Goal: Communication & Community: Share content

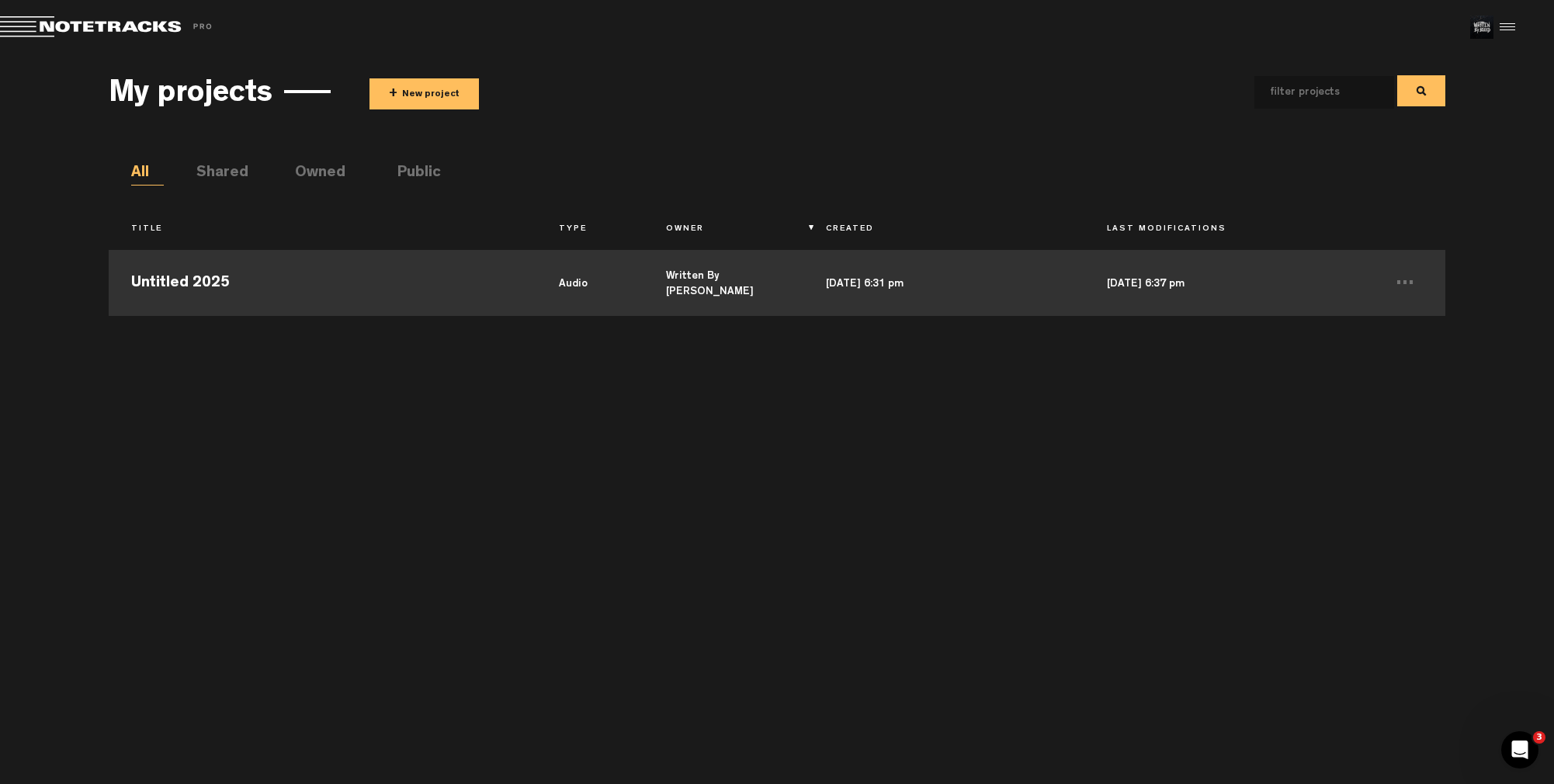
click at [403, 292] on td "Untitled 2025" at bounding box center [322, 281] width 427 height 70
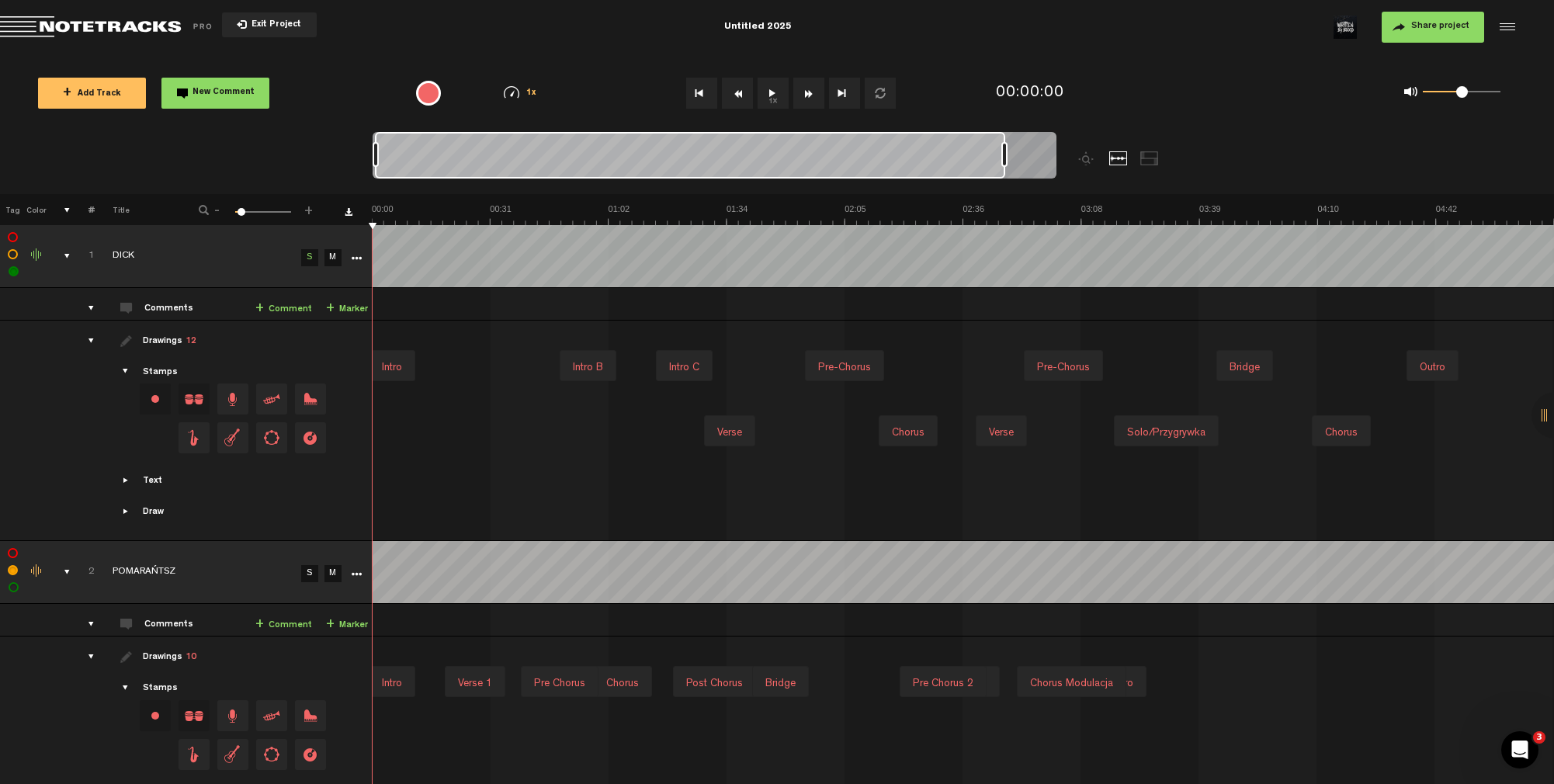
drag, startPoint x: 489, startPoint y: 153, endPoint x: 1074, endPoint y: 160, distance: 585.0
click at [1074, 160] on div at bounding box center [800, 163] width 854 height 62
click at [1456, 34] on button "Share project" at bounding box center [1432, 26] width 102 height 31
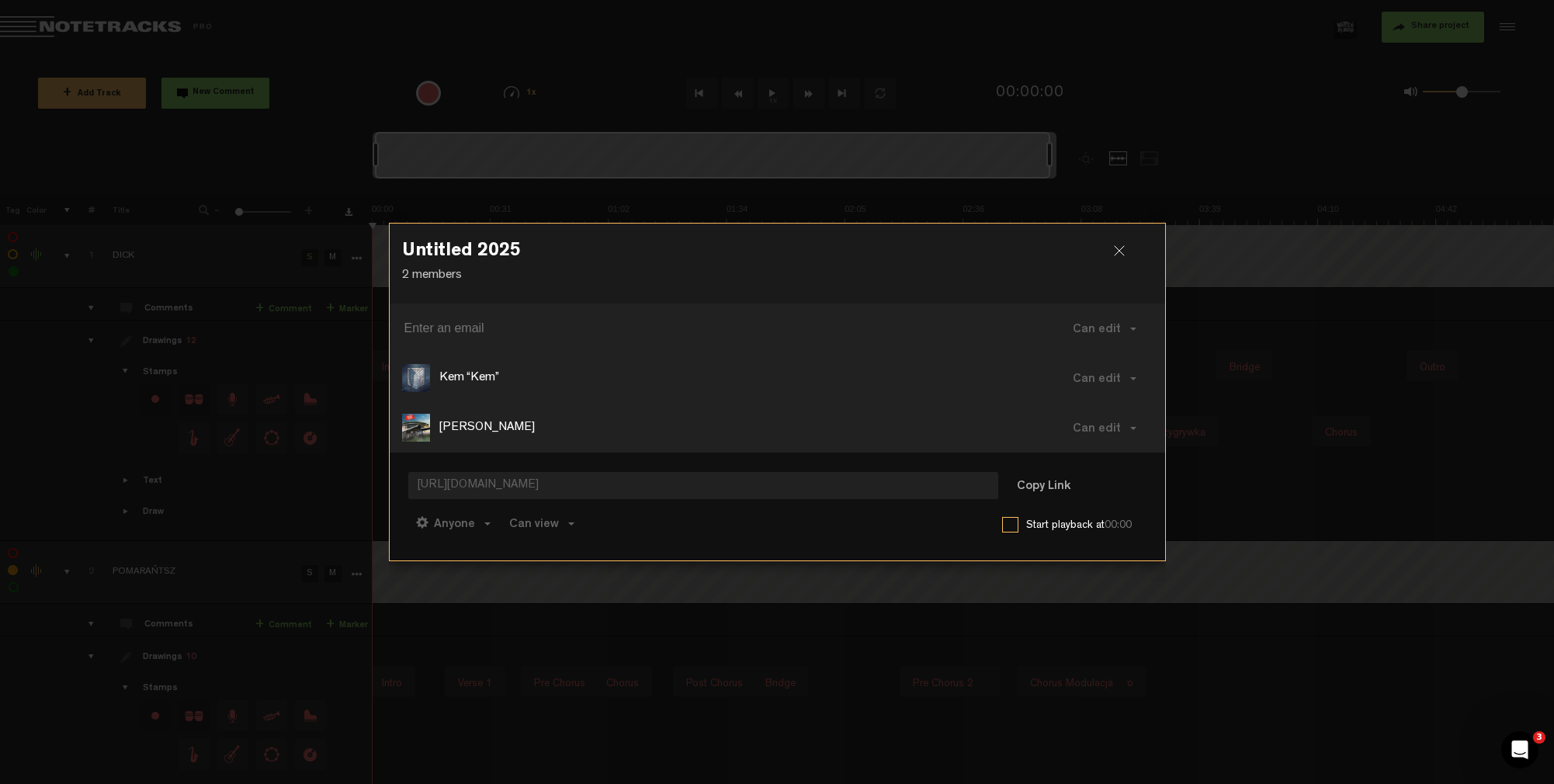
click at [461, 382] on p "Kem “Kem”" at bounding box center [469, 377] width 60 height 18
click at [533, 530] on span "Can view" at bounding box center [533, 524] width 50 height 12
click at [505, 325] on input at bounding box center [701, 328] width 592 height 25
click at [1127, 382] on button "Can edit" at bounding box center [1103, 378] width 95 height 37
click at [518, 377] on div "Kem “Kem”" at bounding box center [664, 378] width 525 height 28
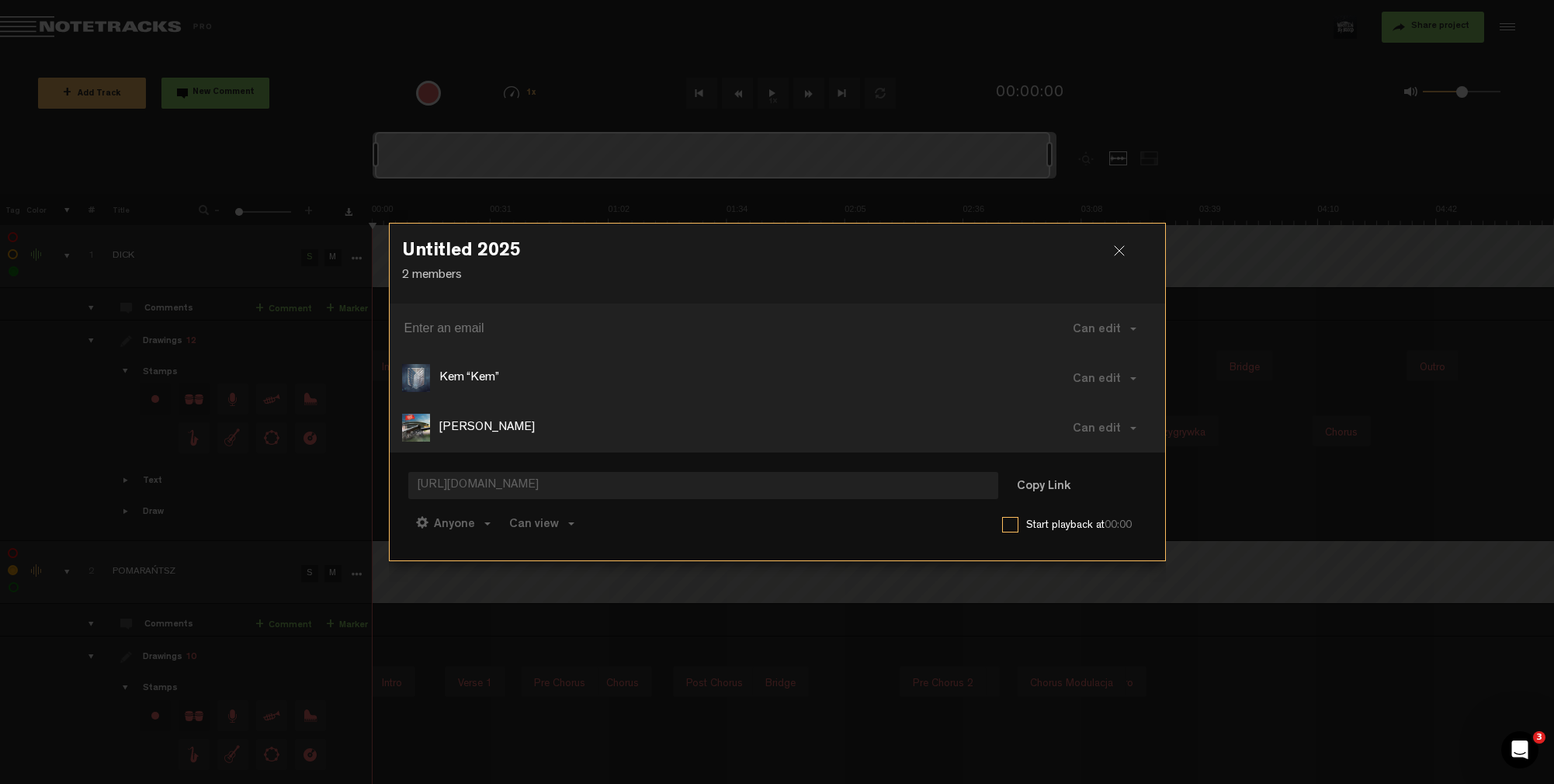
click at [462, 380] on p "Kem “Kem”" at bounding box center [469, 377] width 60 height 18
click at [1098, 386] on span "Can edit" at bounding box center [1096, 378] width 48 height 12
click at [1092, 483] on link "Remove" at bounding box center [1108, 485] width 104 height 22
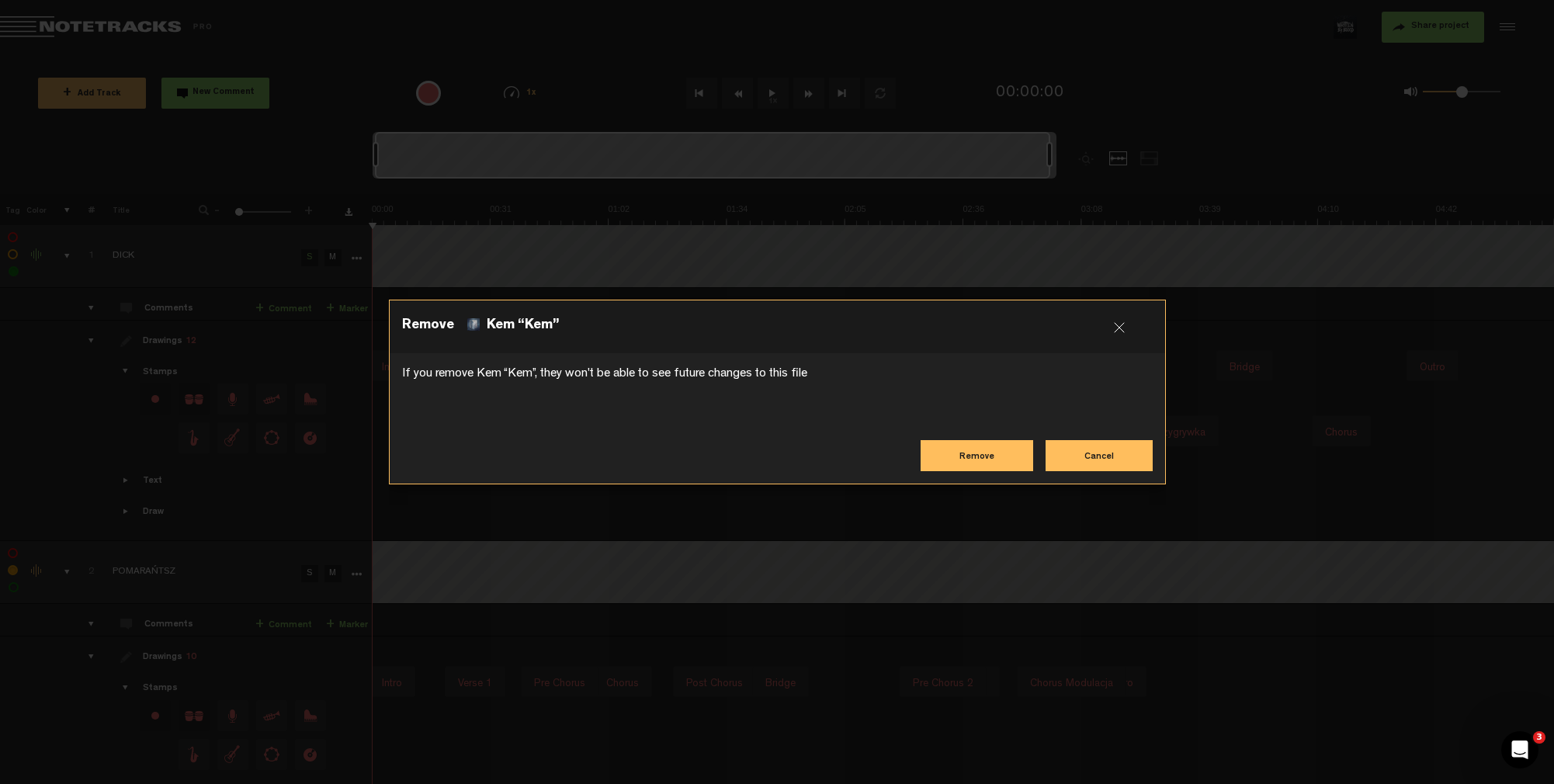
click at [980, 458] on button "Remove" at bounding box center [977, 455] width 112 height 31
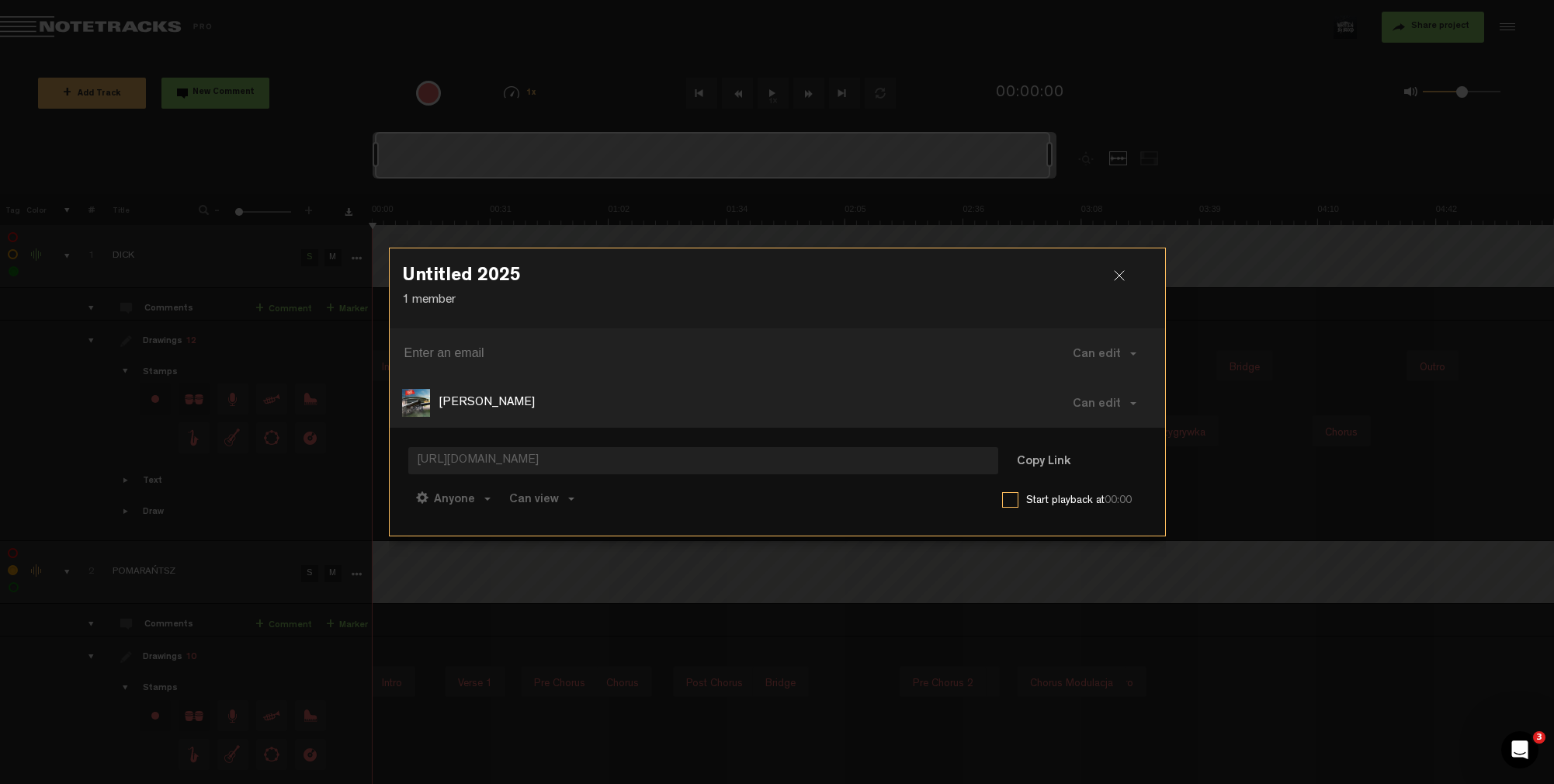
click at [667, 361] on input at bounding box center [701, 353] width 592 height 25
paste input "[EMAIL_ADDRESS][DOMAIN_NAME]"
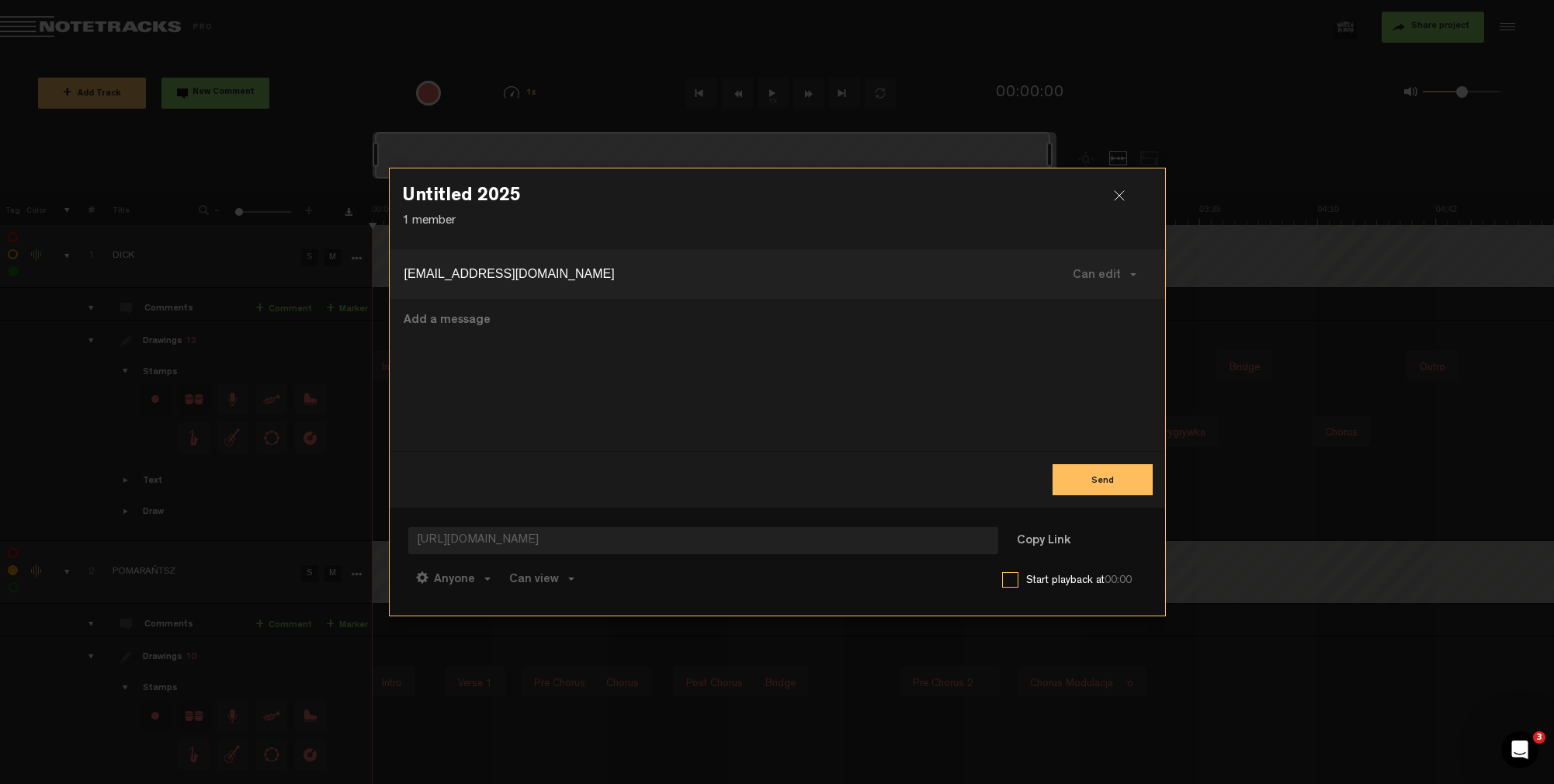
type input "[EMAIL_ADDRESS][DOMAIN_NAME]"
click at [1097, 483] on button "Send" at bounding box center [1102, 479] width 100 height 31
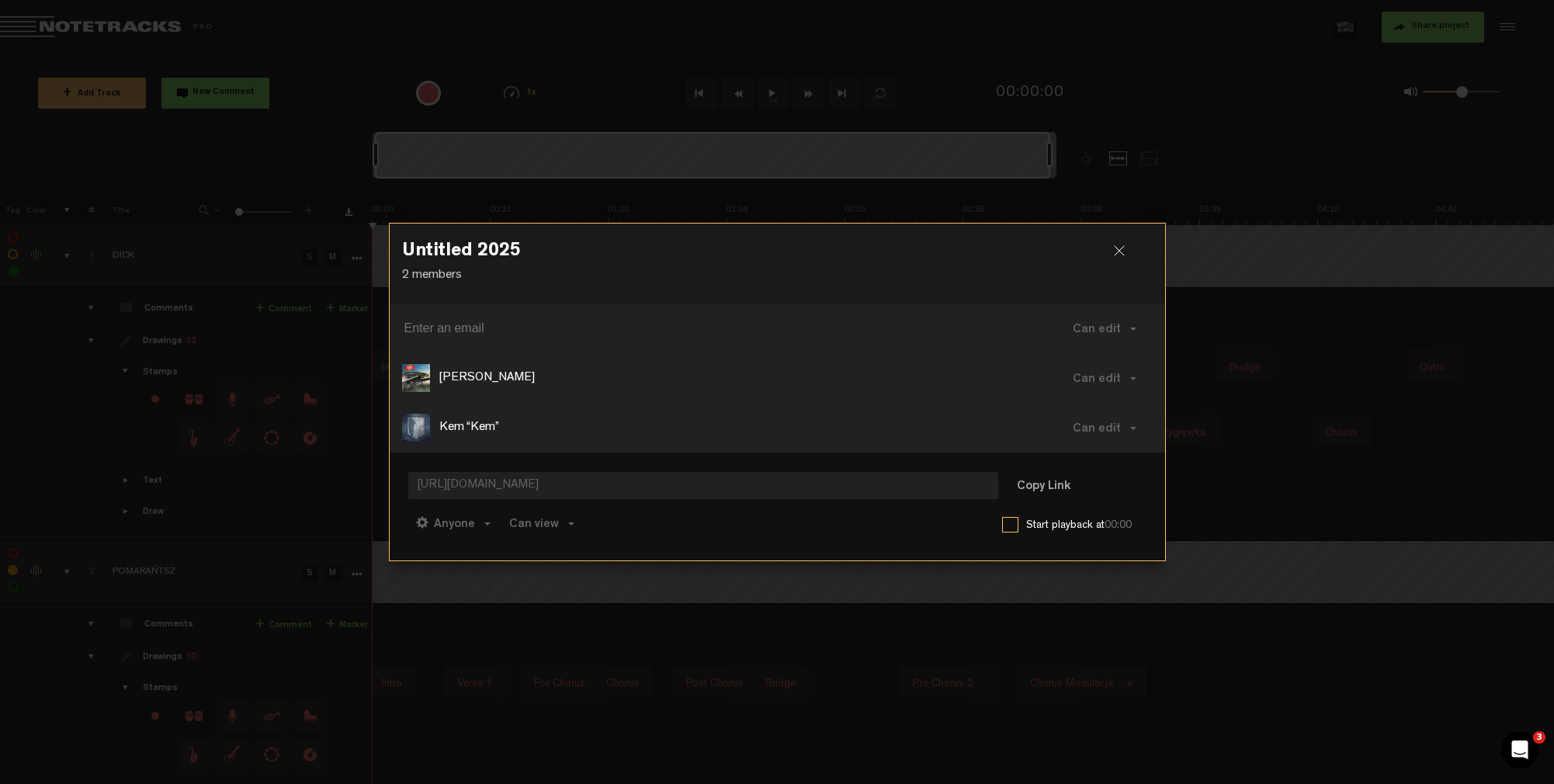
click at [1115, 256] on div at bounding box center [1125, 257] width 23 height 23
